Goal: Download file/media

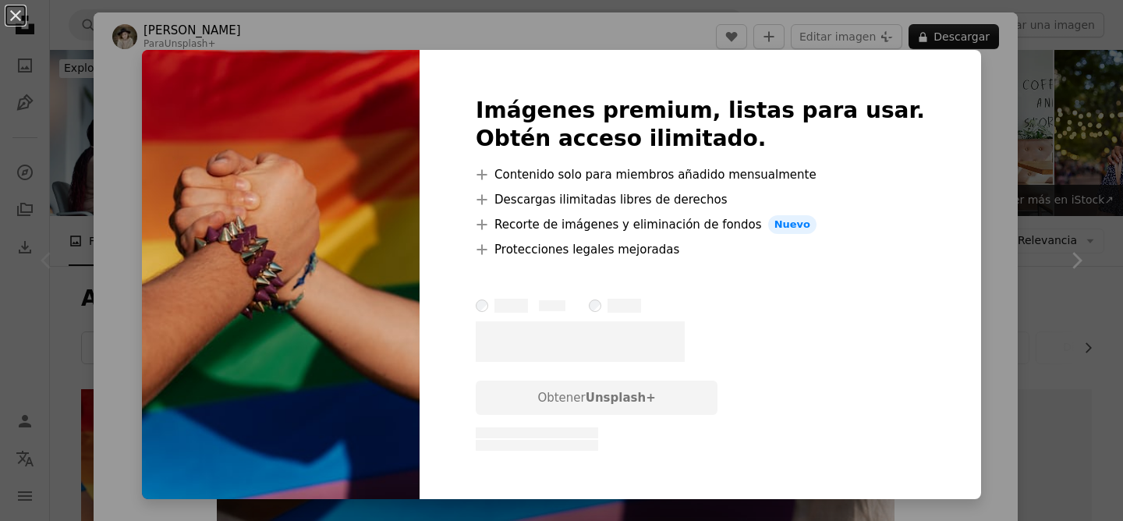
scroll to position [229, 0]
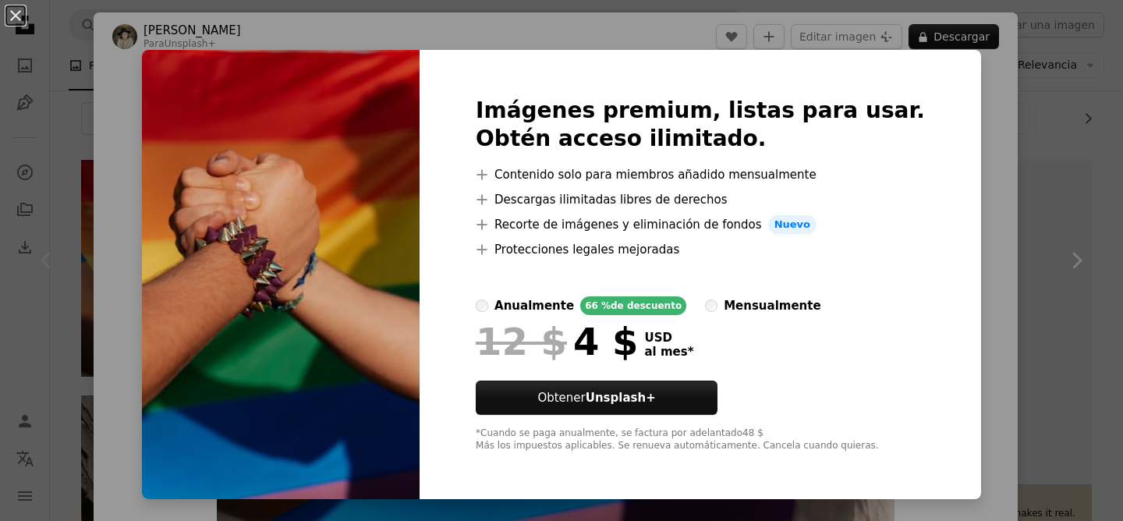
click at [967, 165] on div "An X shape Imágenes premium, listas para usar. Obtén acceso ilimitado. A plus s…" at bounding box center [561, 260] width 1123 height 521
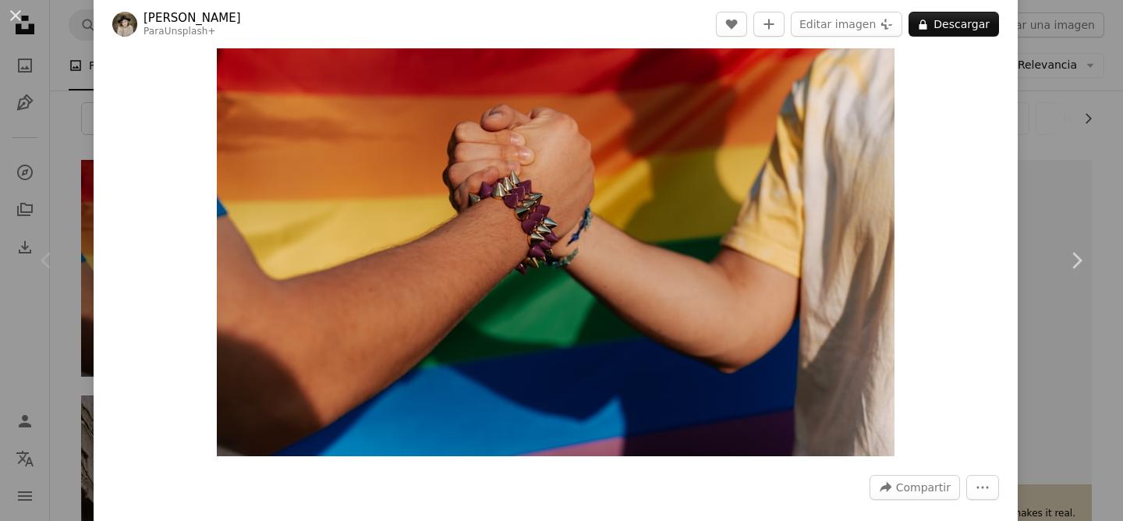
scroll to position [64, 0]
click at [1055, 107] on div "An X shape Chevron left Chevron right [PERSON_NAME] Para Unsplash+ A heart A pl…" at bounding box center [561, 260] width 1123 height 521
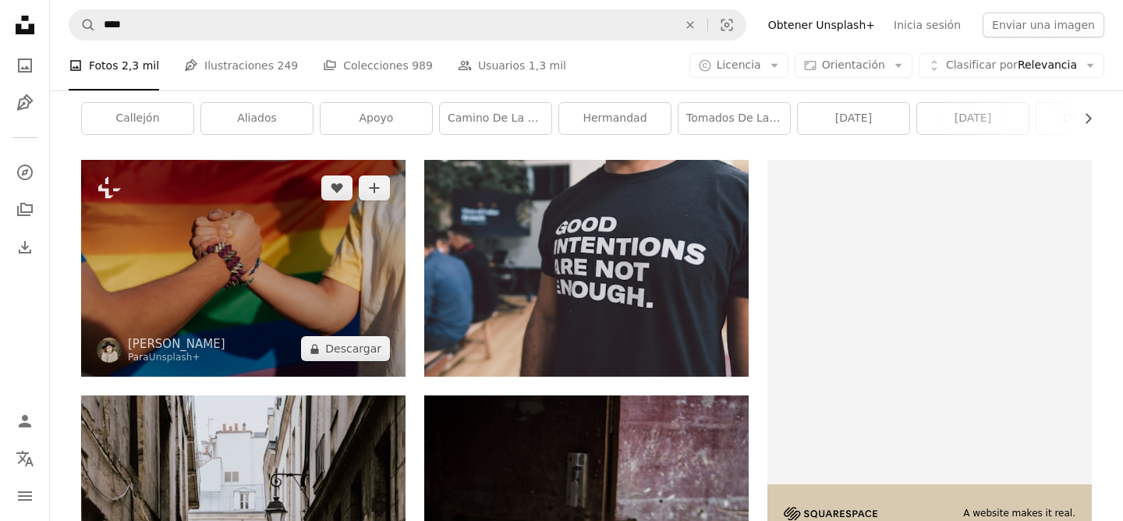
click at [339, 264] on img at bounding box center [243, 268] width 324 height 217
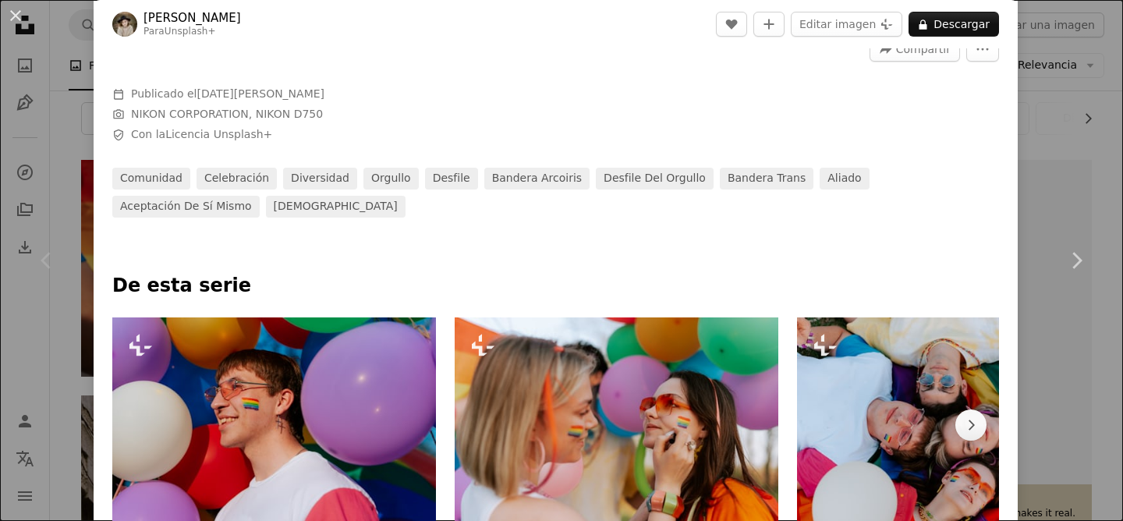
scroll to position [688, 0]
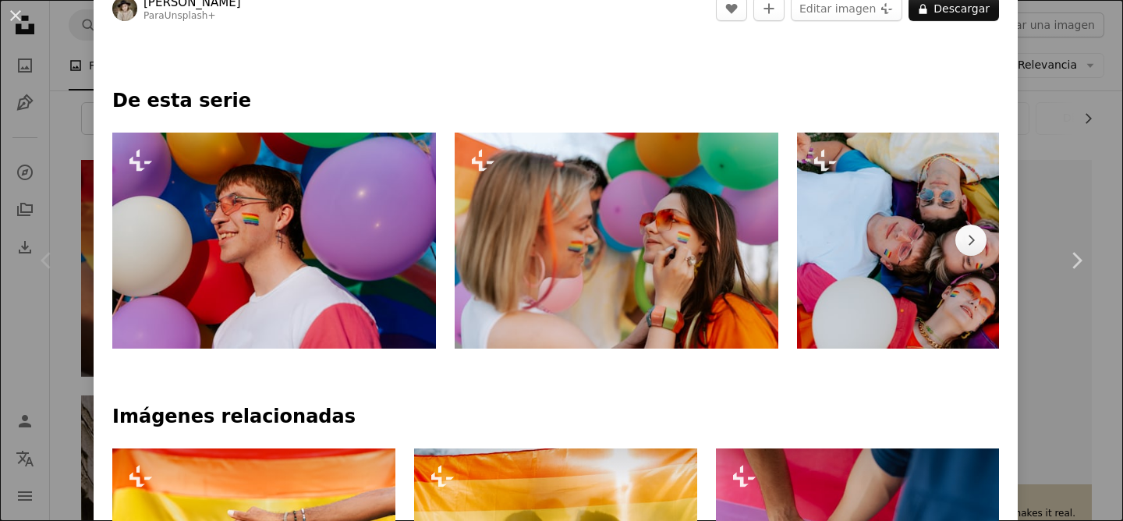
click at [1045, 130] on div "An X shape Chevron left Chevron right [PERSON_NAME] Para Unsplash+ A heart A pl…" at bounding box center [561, 260] width 1123 height 521
